Goal: Task Accomplishment & Management: Manage account settings

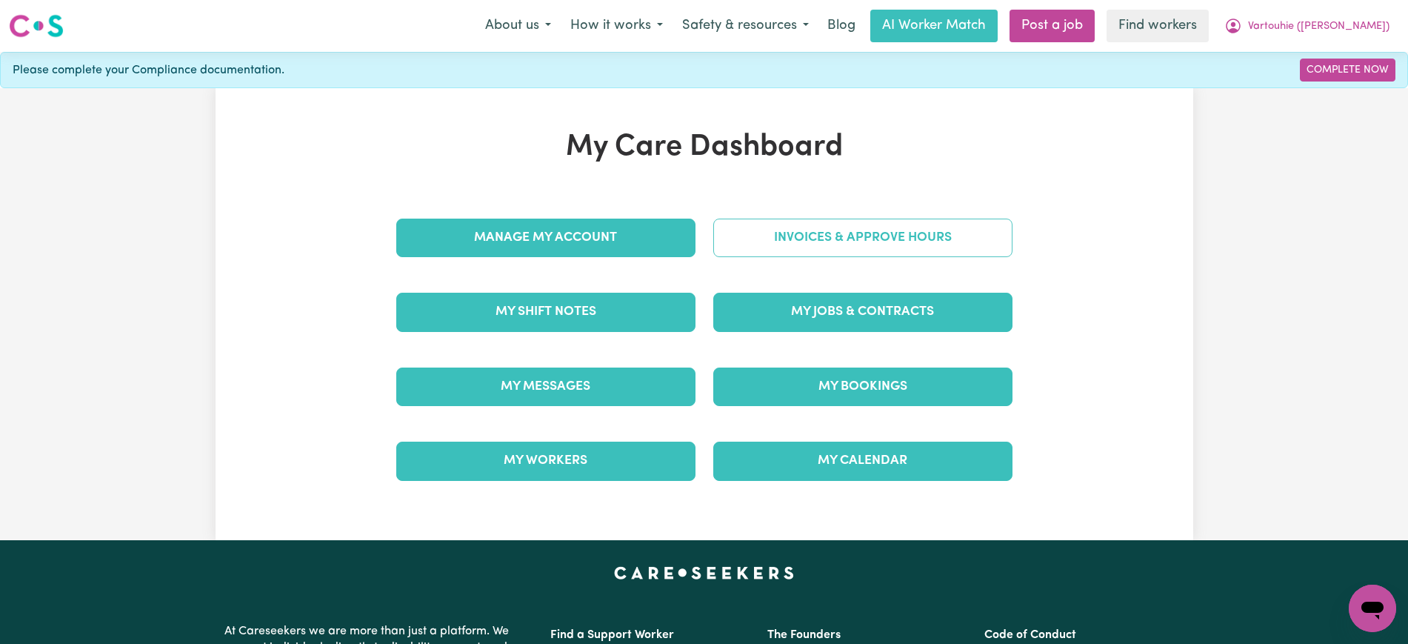
click at [776, 224] on link "Invoices & Approve Hours" at bounding box center [862, 237] width 299 height 39
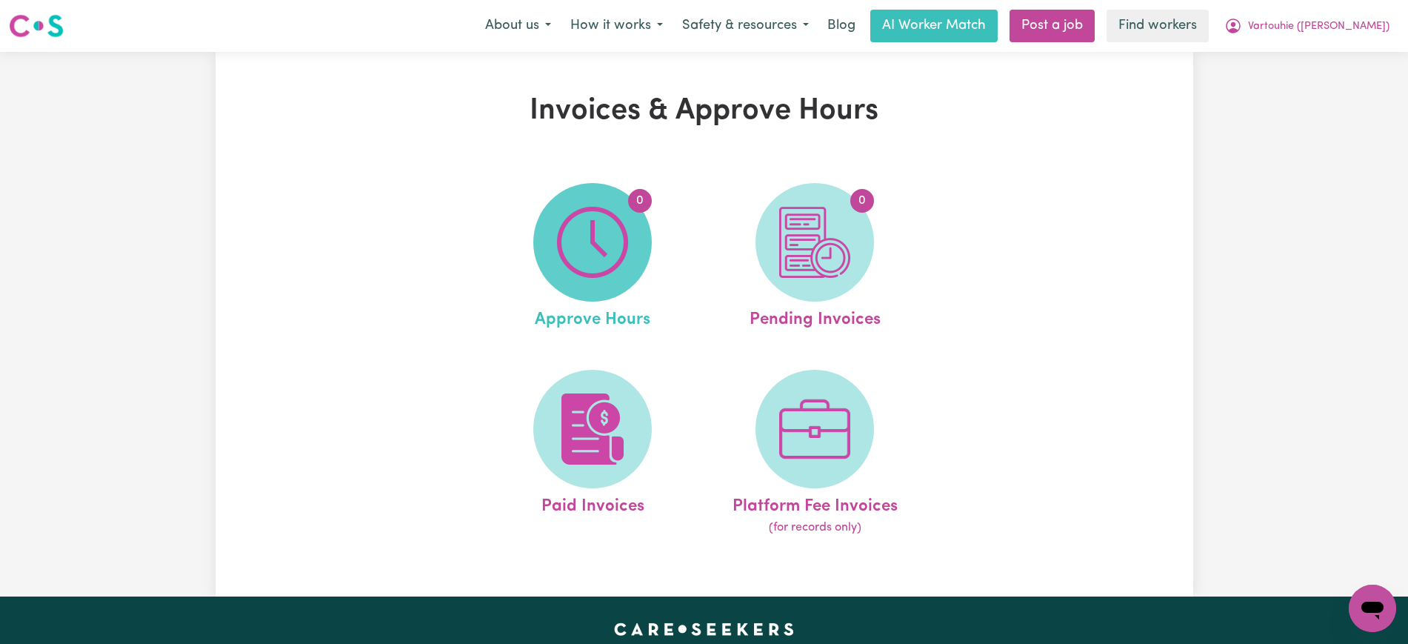
click at [595, 259] on img at bounding box center [592, 242] width 71 height 71
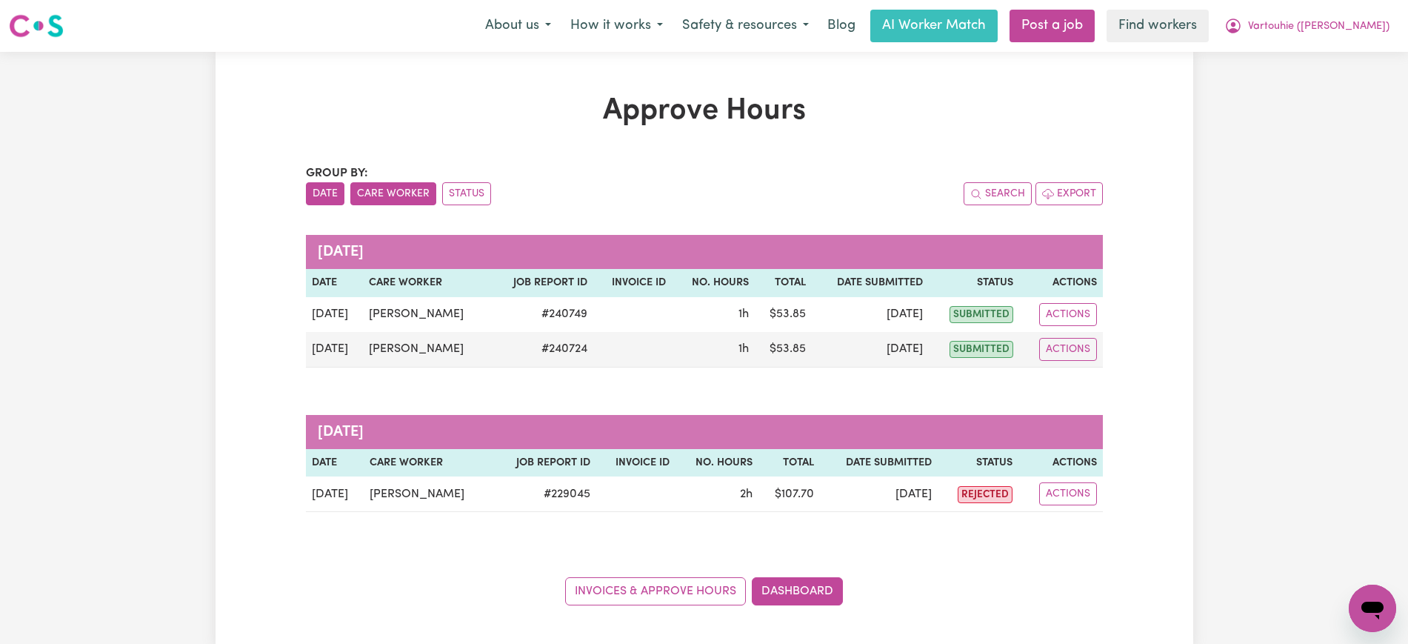
click at [399, 193] on button "Care Worker" at bounding box center [393, 193] width 86 height 23
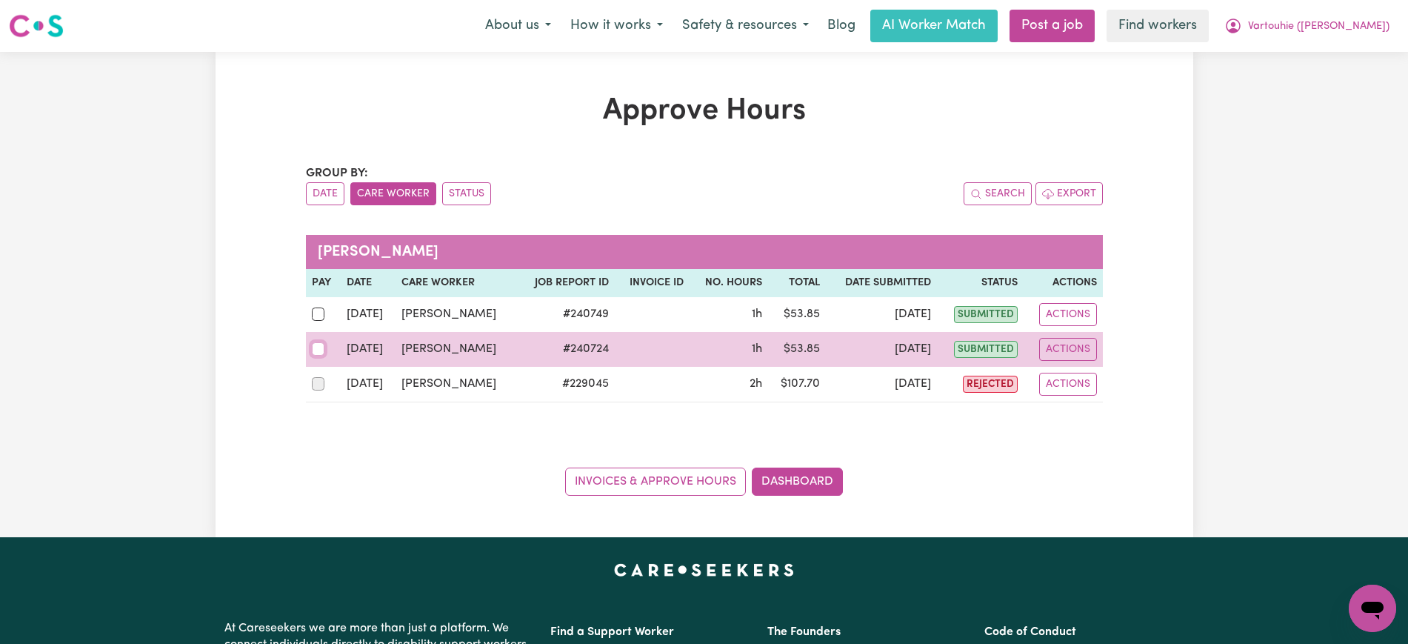
click at [318, 343] on input "checkbox" at bounding box center [318, 348] width 13 height 13
checkbox input "true"
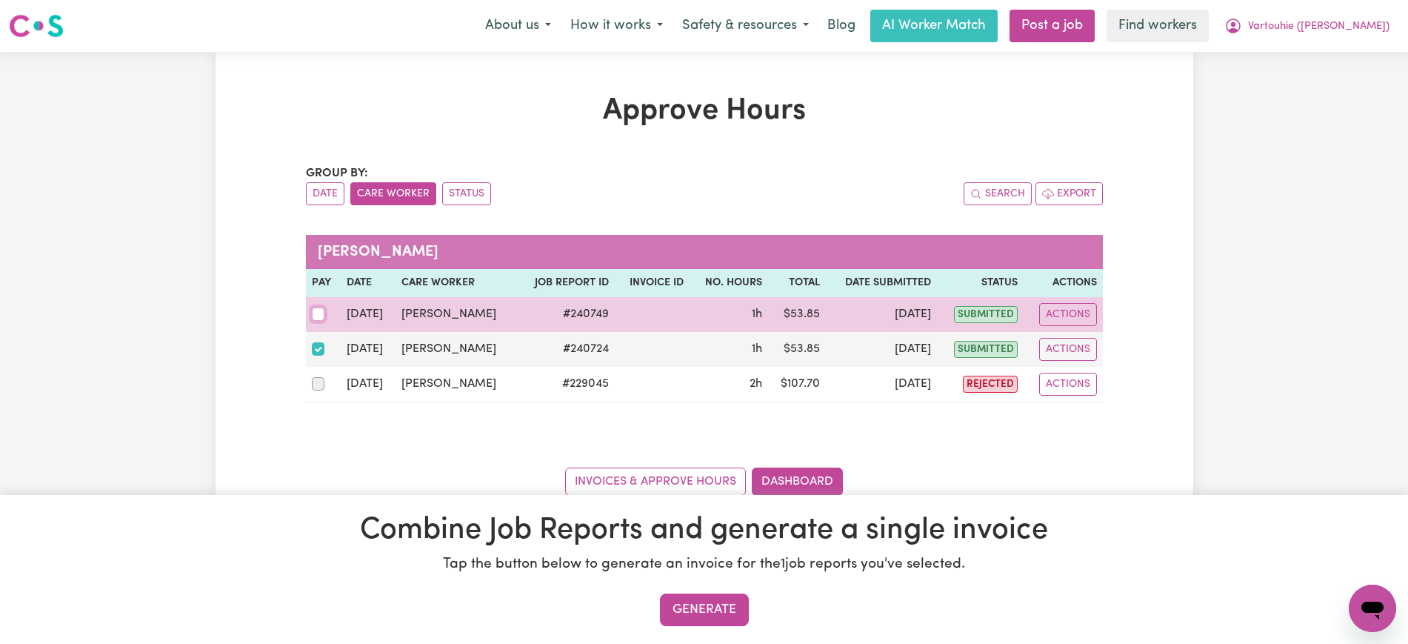
click at [319, 312] on input "checkbox" at bounding box center [318, 313] width 13 height 13
checkbox input "true"
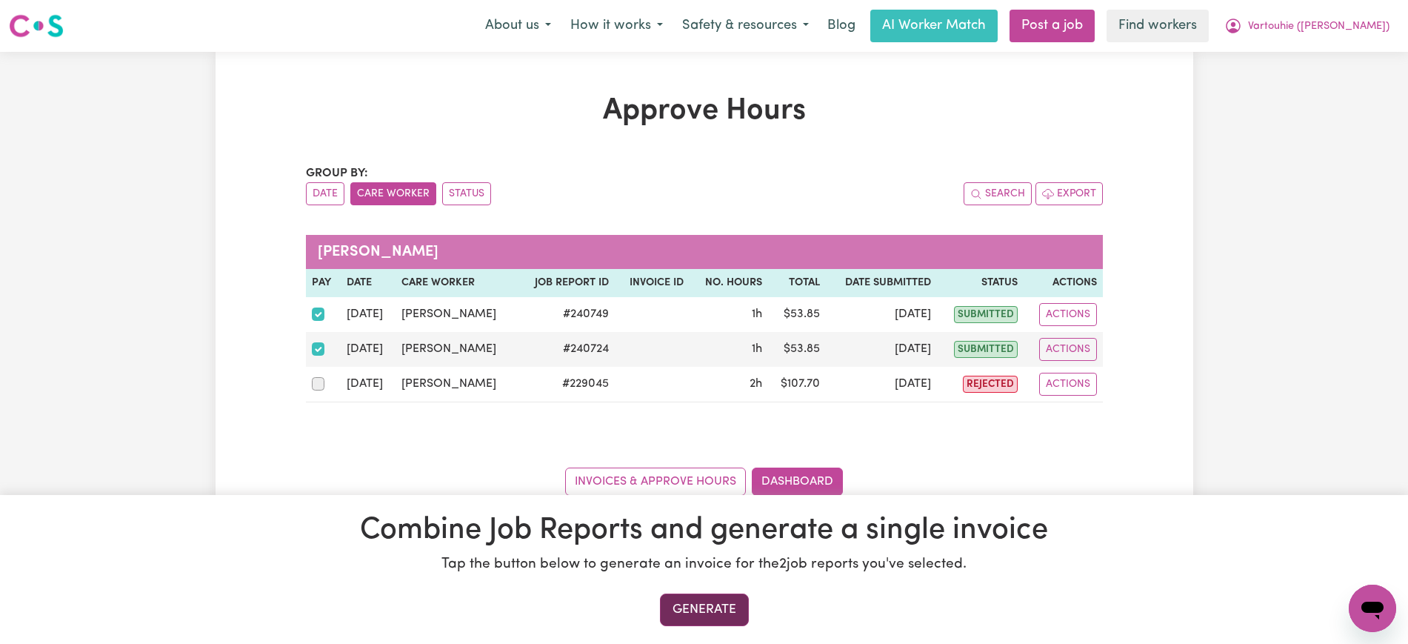
click at [741, 612] on button "Generate" at bounding box center [704, 609] width 89 height 33
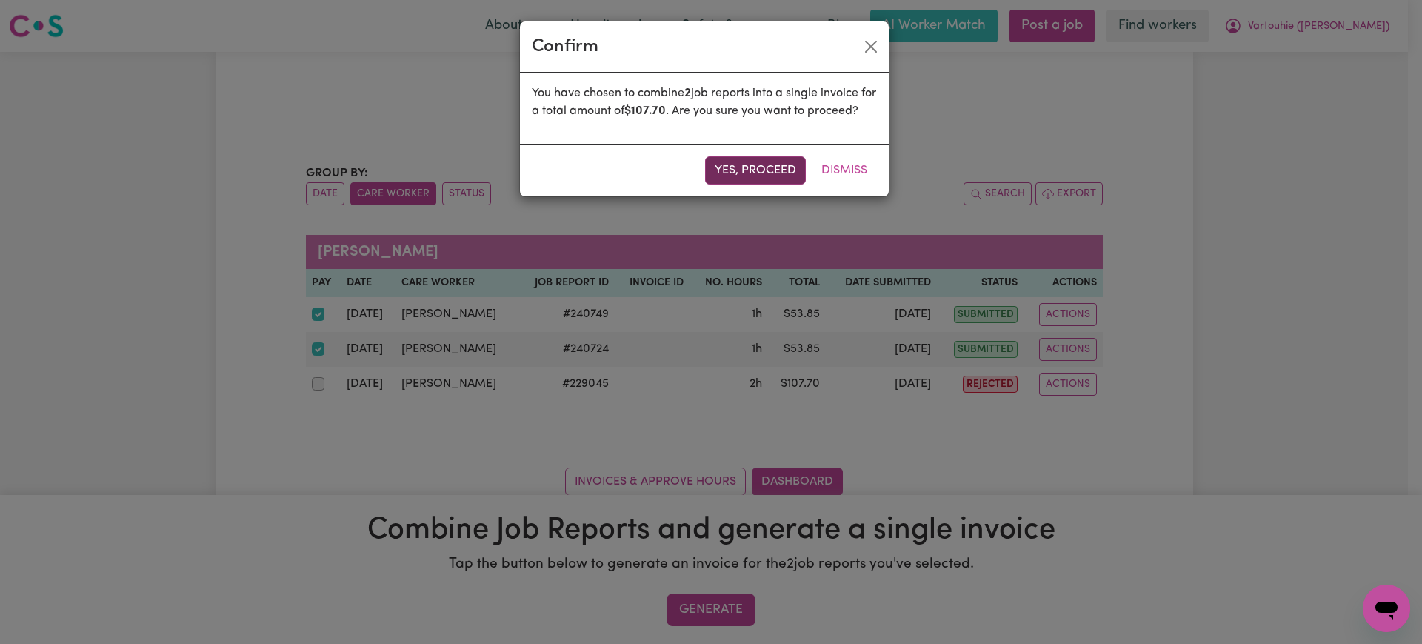
click at [781, 184] on button "Yes, proceed" at bounding box center [755, 170] width 101 height 28
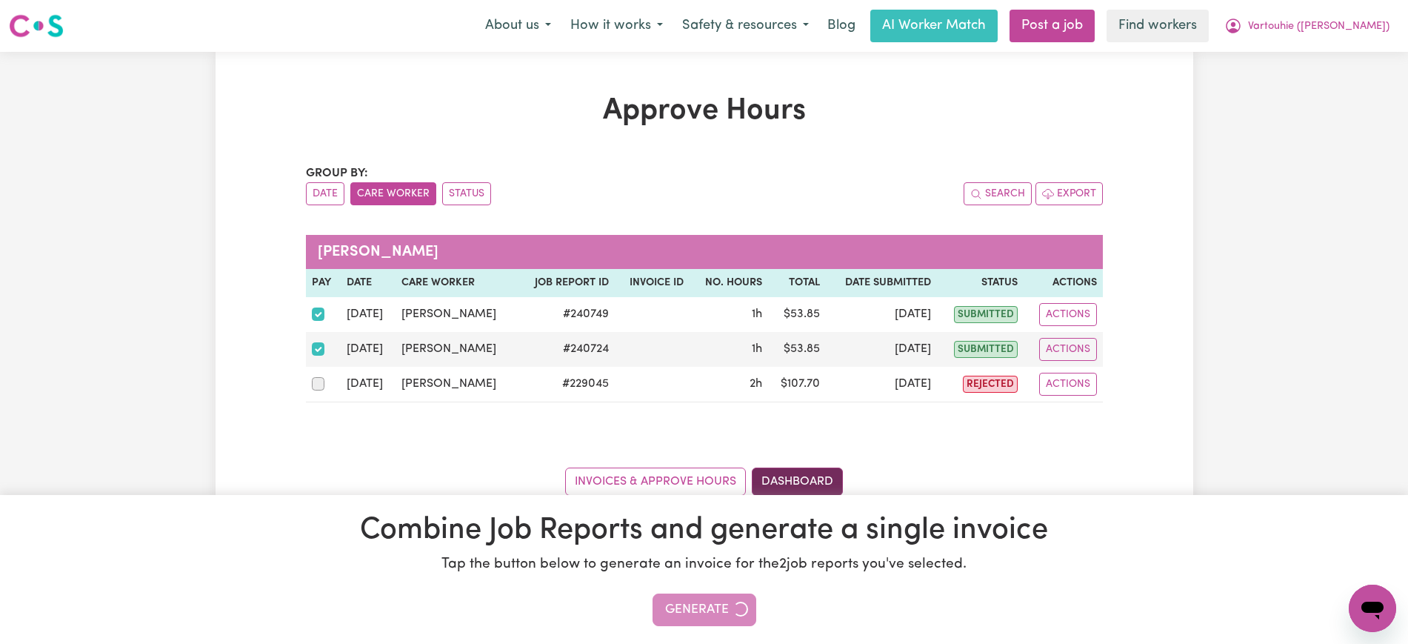
click at [829, 490] on link "Dashboard" at bounding box center [797, 481] width 91 height 28
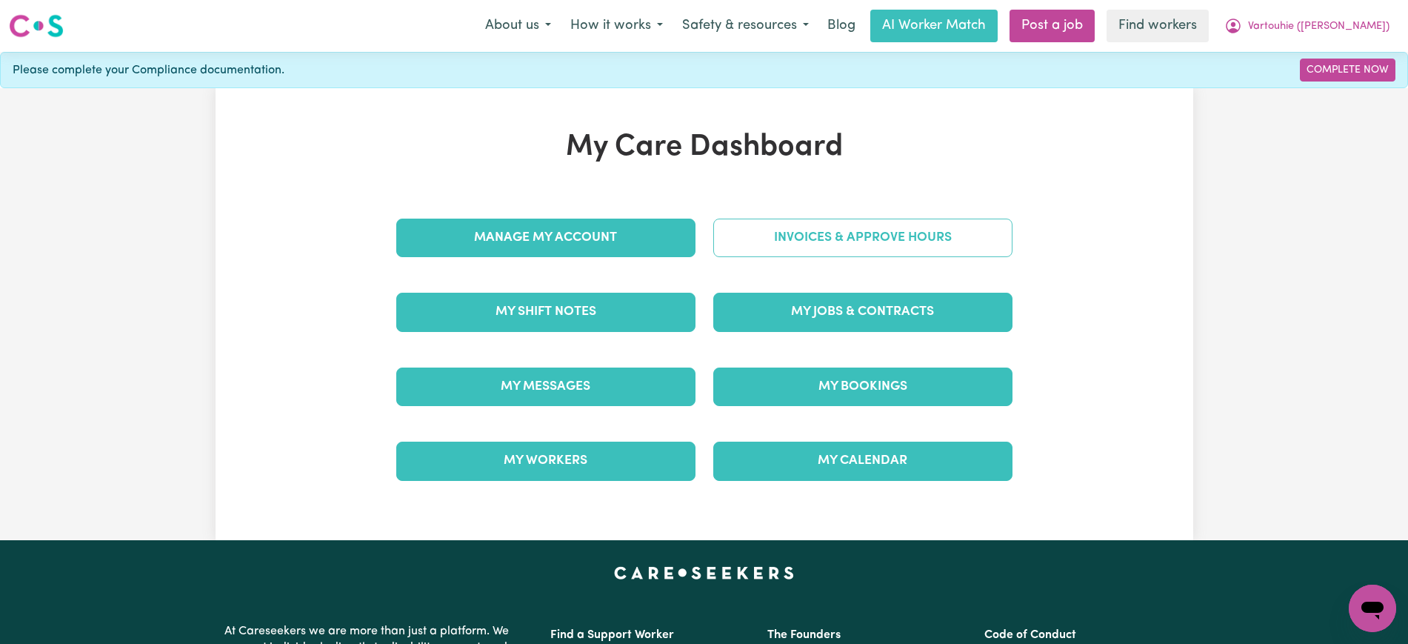
click at [872, 224] on link "Invoices & Approve Hours" at bounding box center [862, 237] width 299 height 39
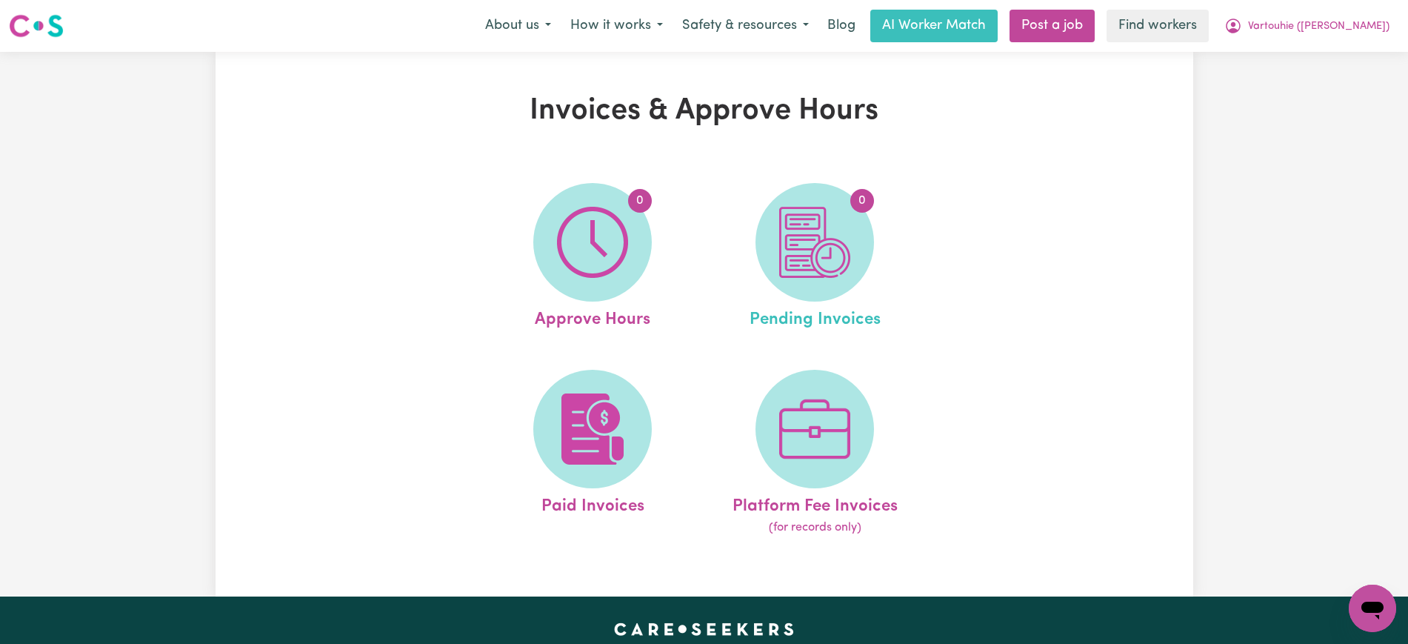
click at [862, 283] on link "0 Pending Invoices" at bounding box center [814, 258] width 213 height 150
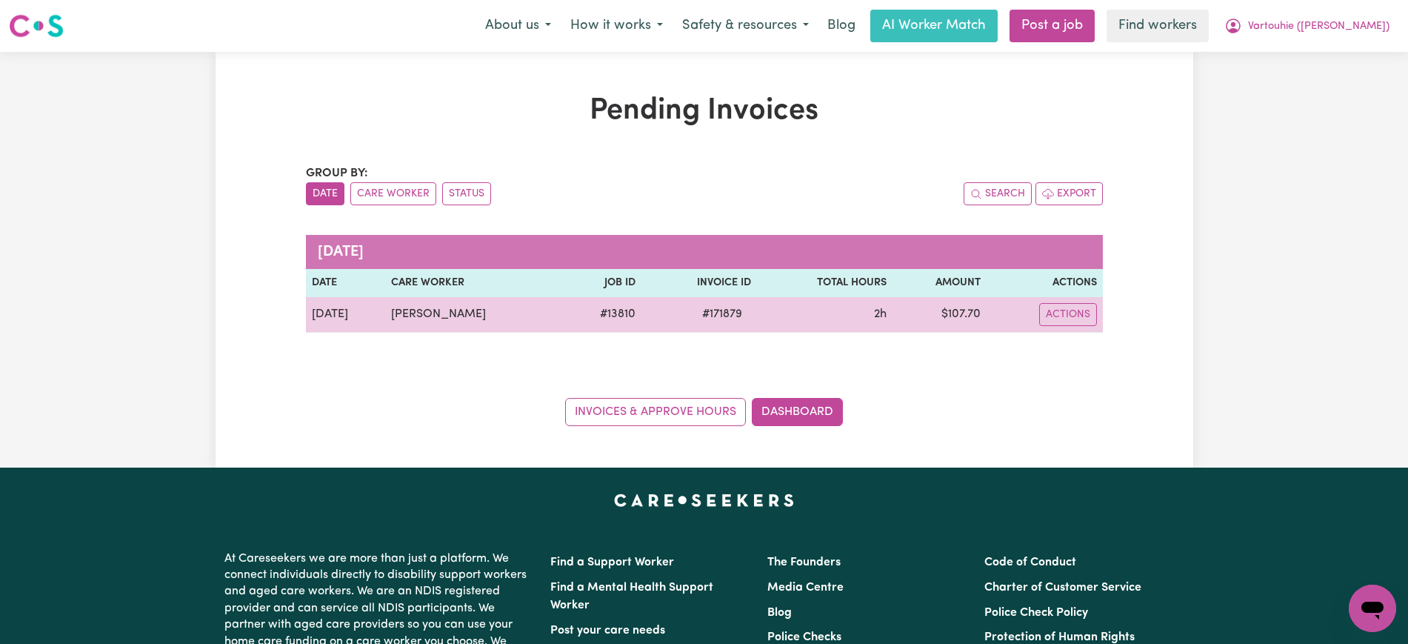
click at [751, 313] on span "# 171879" at bounding box center [722, 314] width 58 height 18
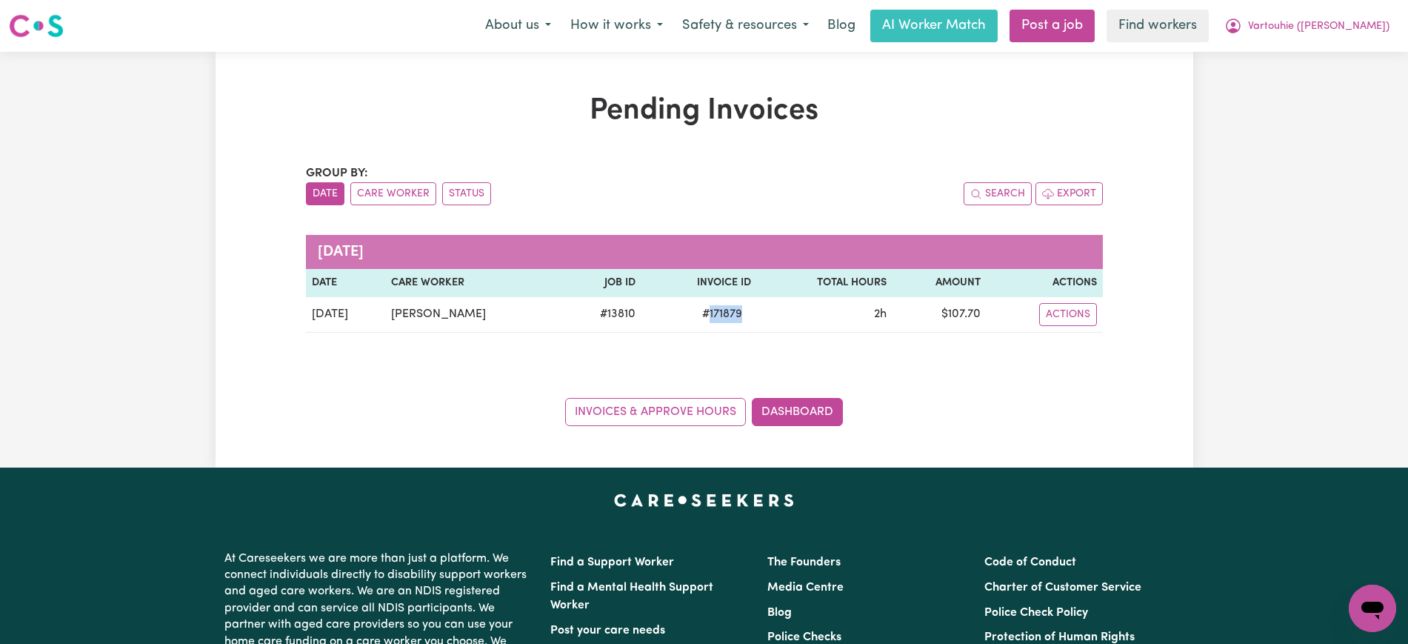
copy span "171879"
click at [1302, 27] on button "Vartouhie ([PERSON_NAME])" at bounding box center [1307, 25] width 184 height 31
click at [1294, 88] on link "Logout" at bounding box center [1339, 85] width 117 height 28
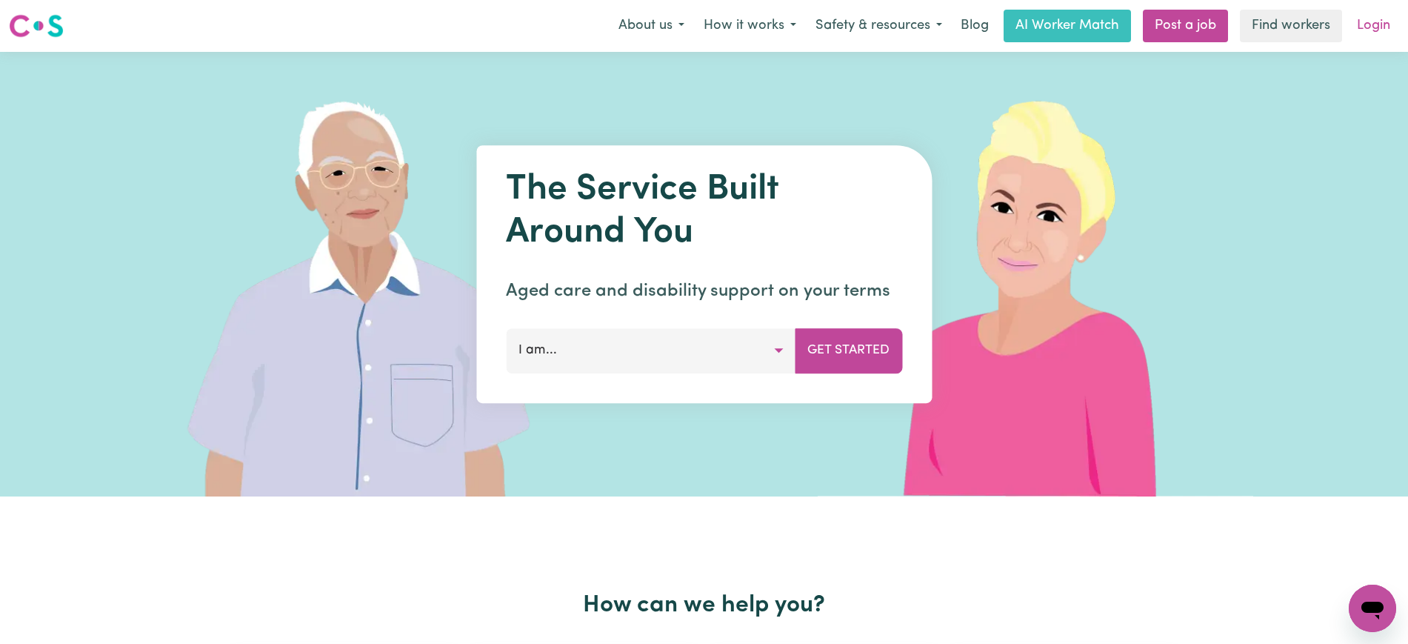
click at [1373, 25] on link "Login" at bounding box center [1373, 26] width 51 height 33
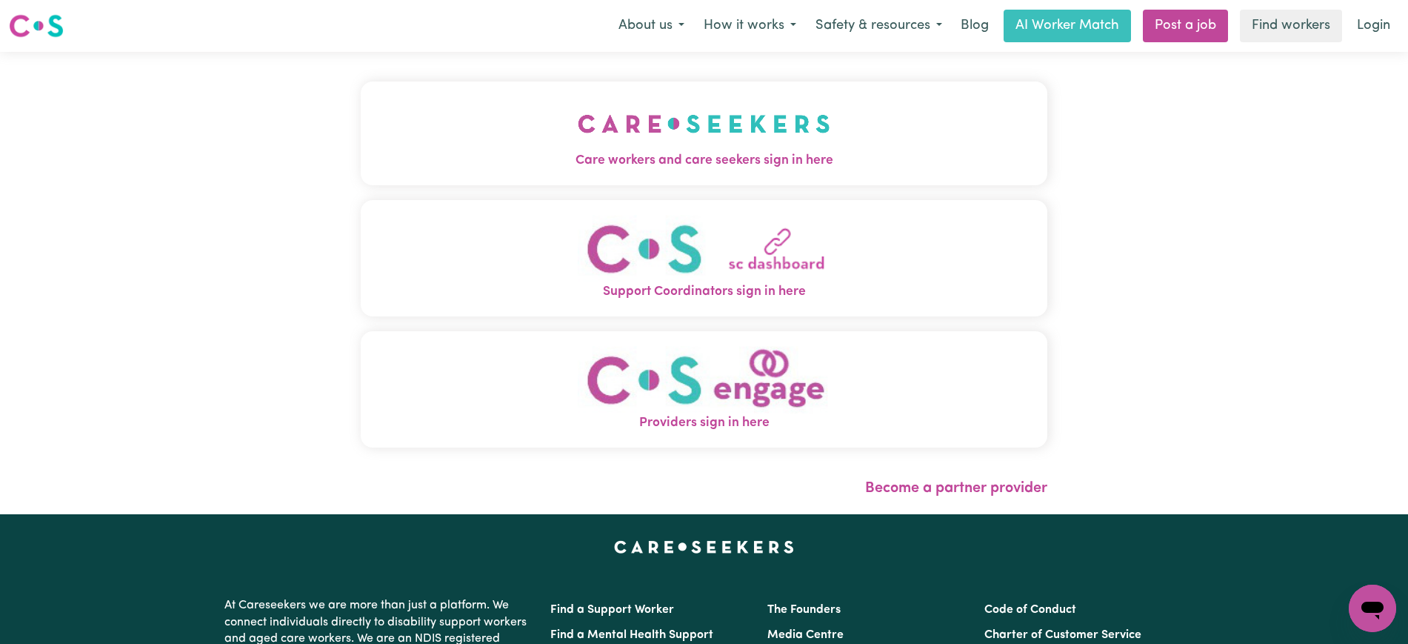
click at [621, 155] on span "Care workers and care seekers sign in here" at bounding box center [704, 160] width 686 height 19
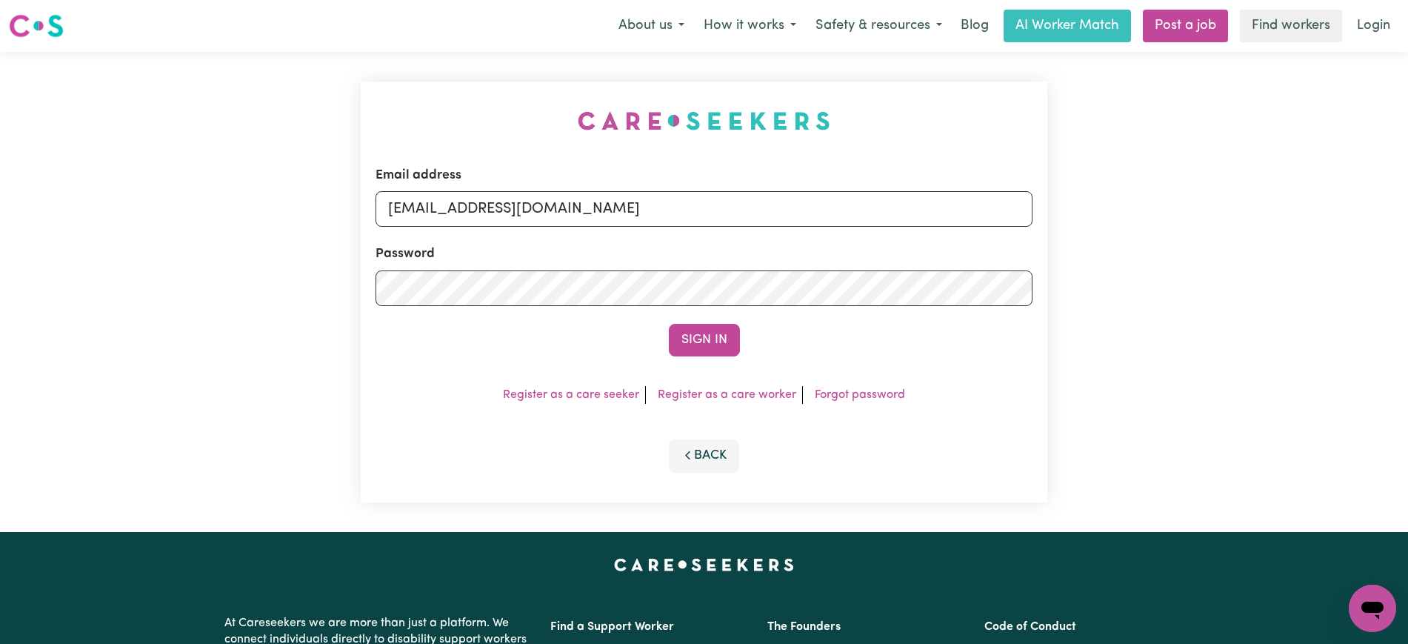
click at [327, 110] on div "Email address [EMAIL_ADDRESS][DOMAIN_NAME] Password Sign In Register as a care …" at bounding box center [704, 292] width 1408 height 480
drag, startPoint x: 465, startPoint y: 203, endPoint x: 1294, endPoint y: 210, distance: 829.5
click at [1294, 210] on div "Email address [EMAIL_ADDRESS][DOMAIN_NAME] Password Sign In Register as a care …" at bounding box center [704, 292] width 1408 height 480
type input "[EMAIL_ADDRESS][DOMAIN_NAME]"
click at [669, 324] on button "Sign In" at bounding box center [704, 340] width 71 height 33
